Goal: Task Accomplishment & Management: Use online tool/utility

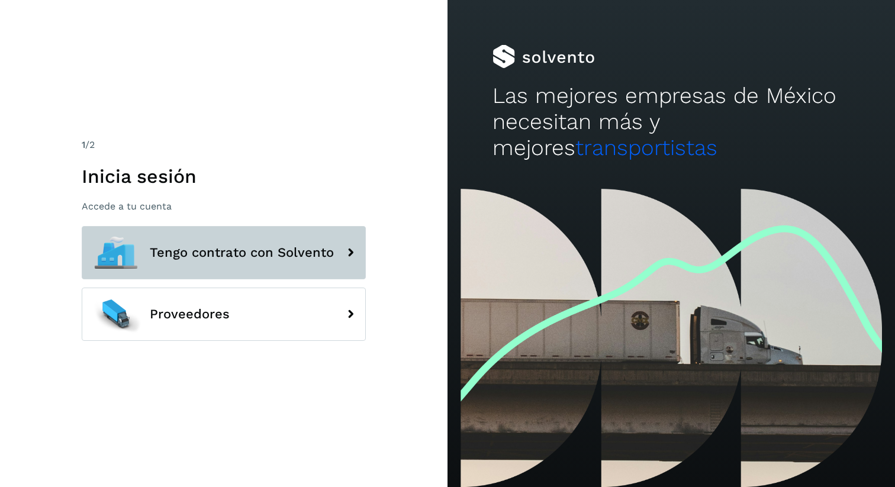
click at [233, 253] on span "Tengo contrato con Solvento" at bounding box center [242, 253] width 184 height 14
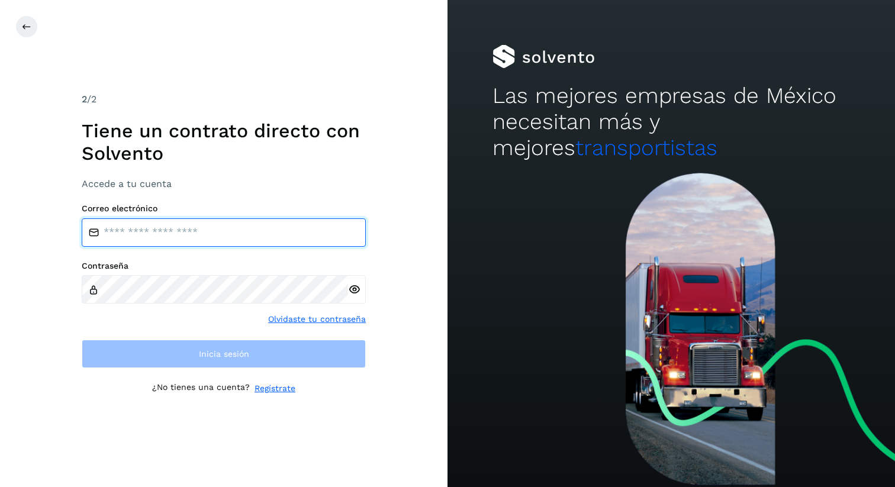
click at [192, 232] on input "email" at bounding box center [224, 232] width 284 height 28
type input "**********"
